Goal: Use online tool/utility

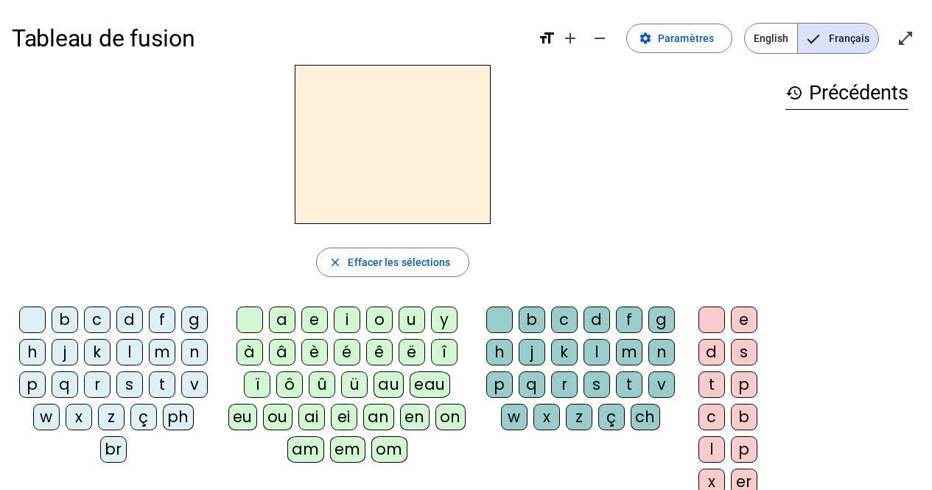
click at [155, 381] on div "t" at bounding box center [162, 385] width 27 height 27
click at [276, 324] on div "a" at bounding box center [282, 320] width 27 height 27
click at [557, 317] on div "c" at bounding box center [564, 320] width 27 height 27
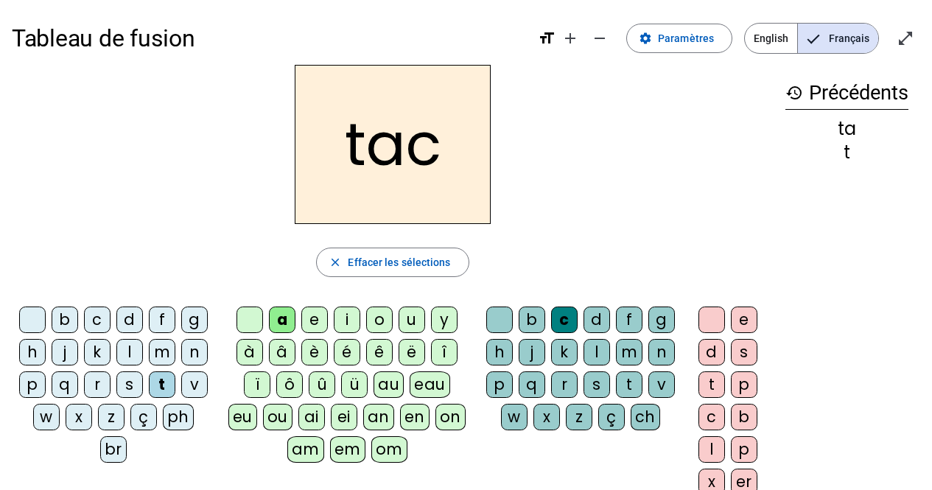
click at [493, 318] on div at bounding box center [500, 320] width 27 height 27
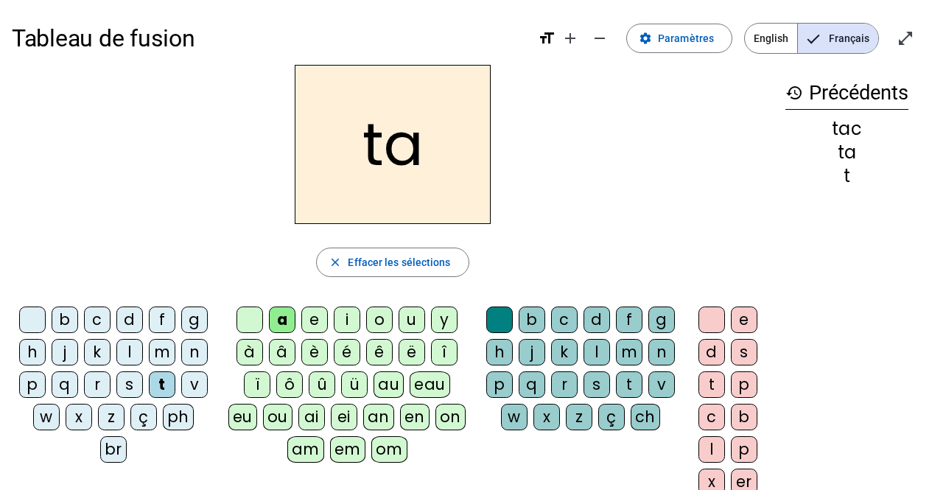
click at [312, 323] on div "e" at bounding box center [314, 320] width 27 height 27
click at [59, 351] on div "j" at bounding box center [65, 352] width 27 height 27
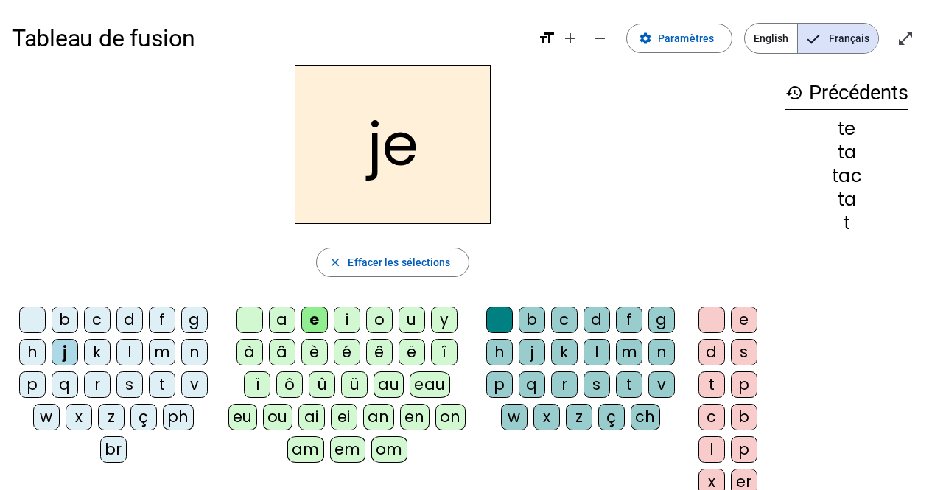
click at [120, 322] on div "d" at bounding box center [129, 320] width 27 height 27
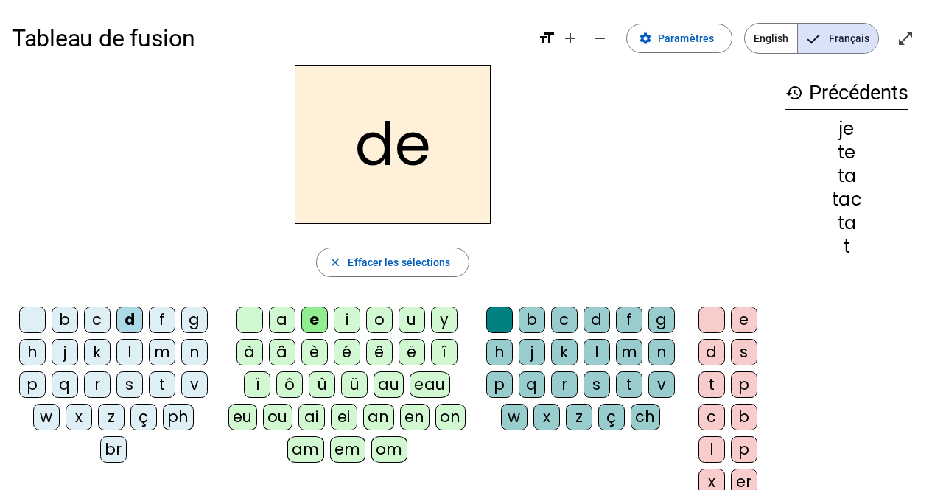
click at [156, 351] on div "m" at bounding box center [162, 352] width 27 height 27
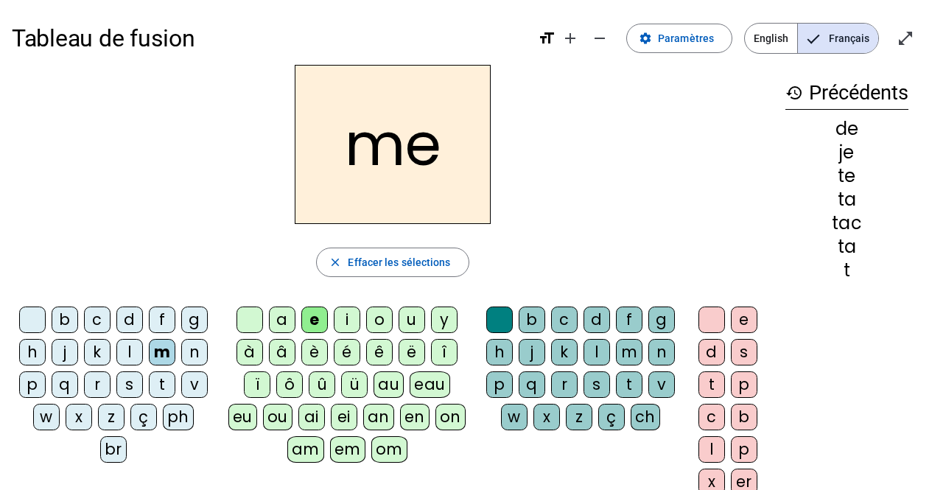
click at [283, 321] on div "a" at bounding box center [282, 320] width 27 height 27
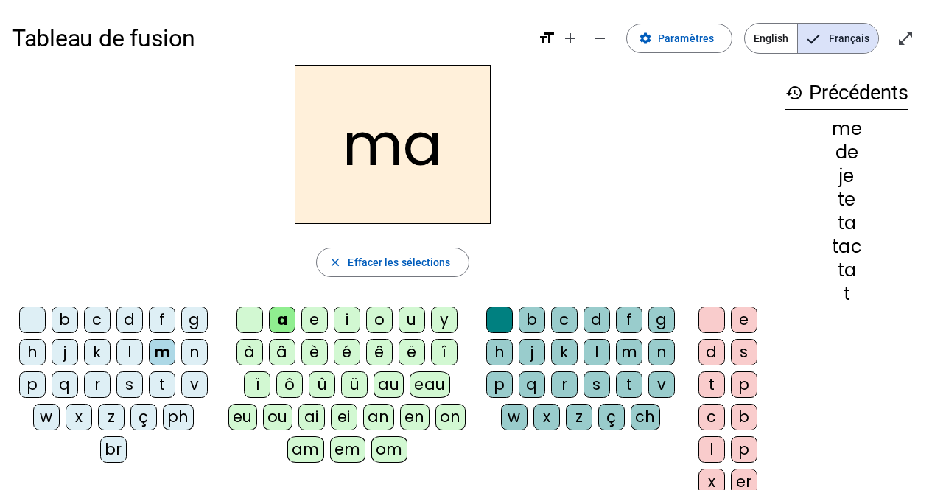
click at [122, 353] on div "l" at bounding box center [129, 352] width 27 height 27
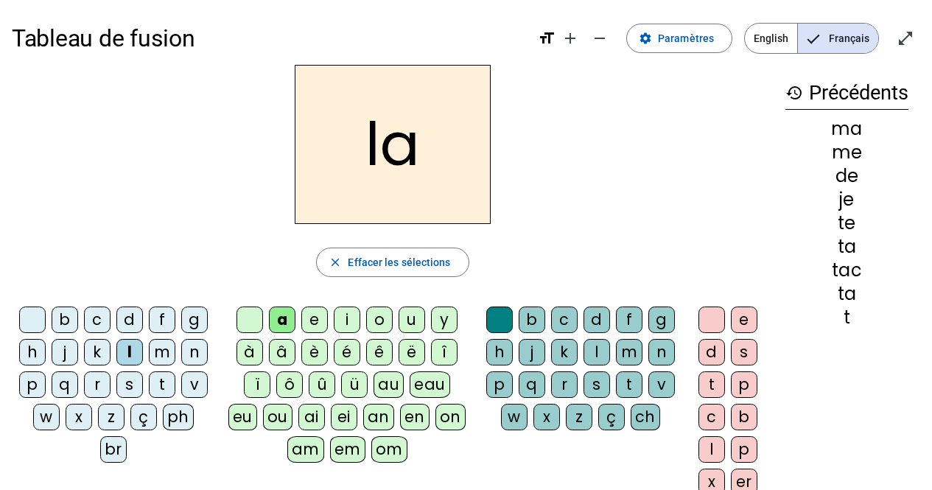
click at [562, 321] on div "c" at bounding box center [564, 320] width 27 height 27
